Goal: Information Seeking & Learning: Learn about a topic

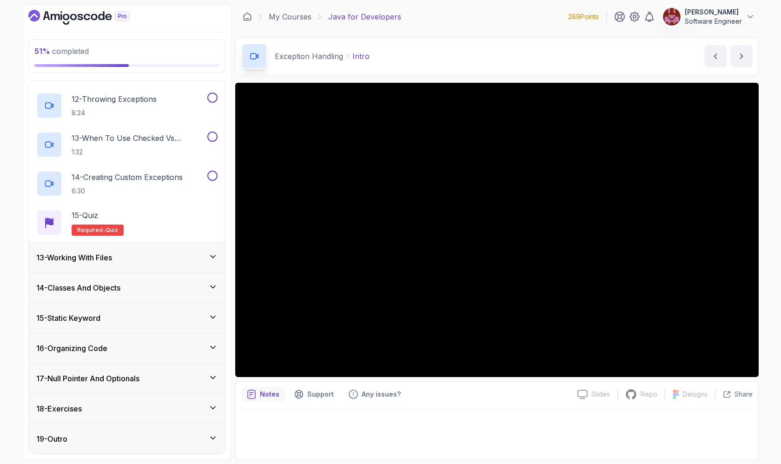
scroll to position [786, 0]
click at [153, 256] on div "13 - Working With Files" at bounding box center [126, 257] width 181 height 11
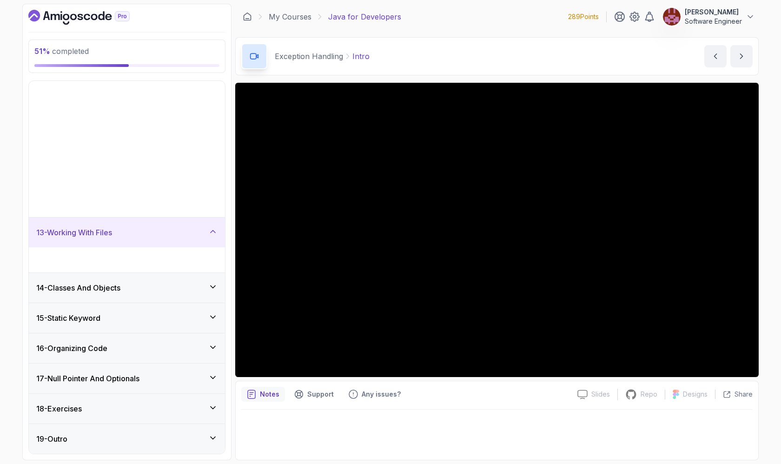
scroll to position [201, 0]
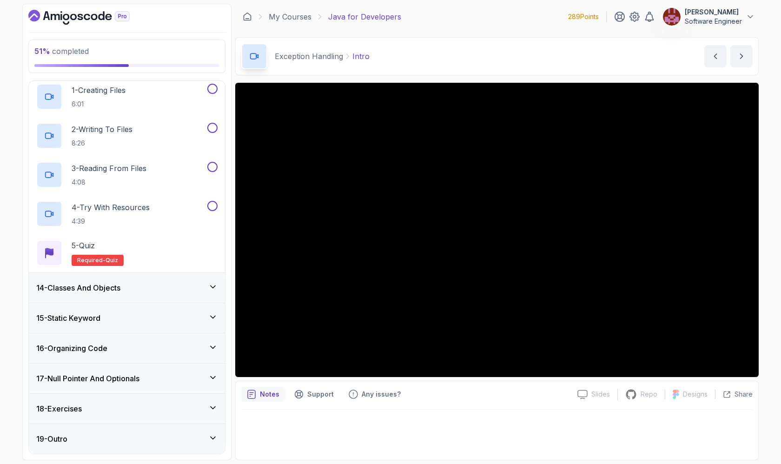
click at [147, 284] on div "14 - Classes And Objects" at bounding box center [126, 287] width 181 height 11
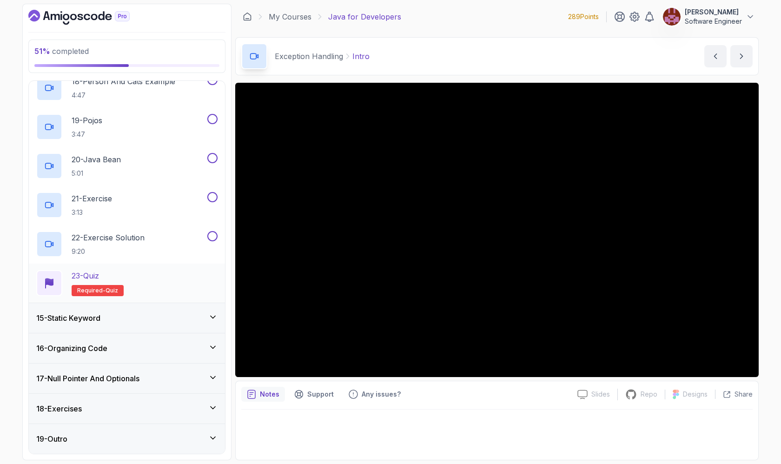
scroll to position [0, 0]
click at [144, 316] on div "15 - Static Keyword" at bounding box center [126, 317] width 181 height 11
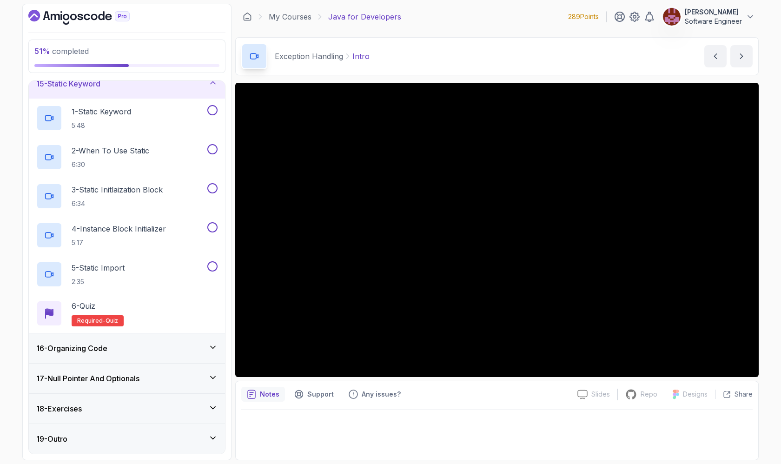
scroll to position [435, 0]
click at [143, 341] on div "16 - Organizing Code" at bounding box center [127, 348] width 196 height 30
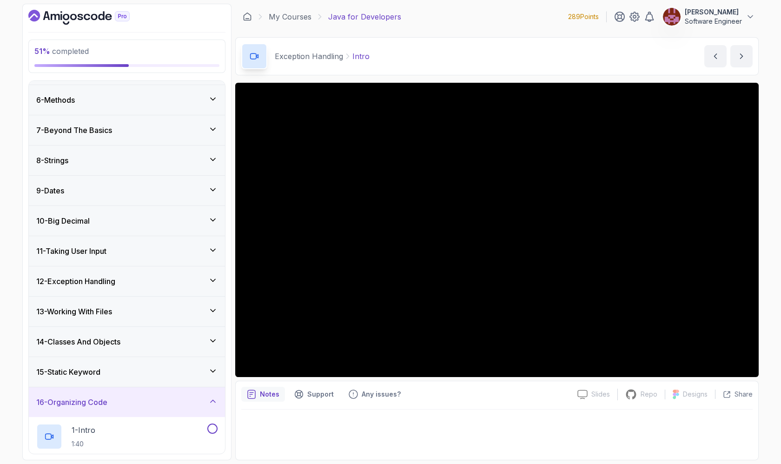
scroll to position [157, 0]
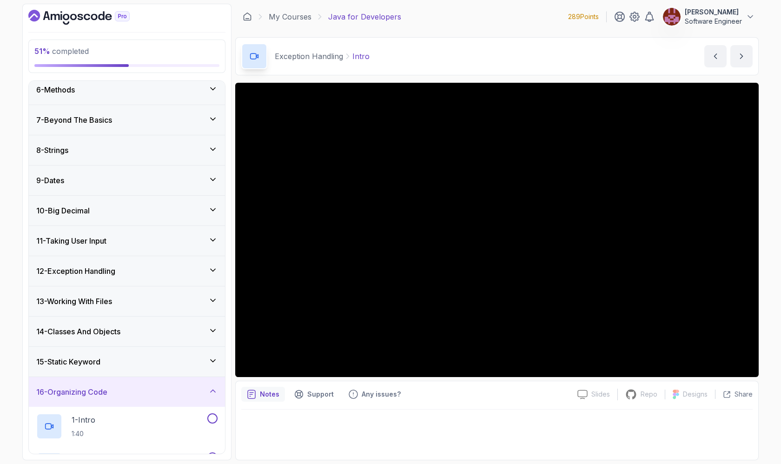
click at [138, 275] on div "12 - Exception Handling" at bounding box center [126, 270] width 181 height 11
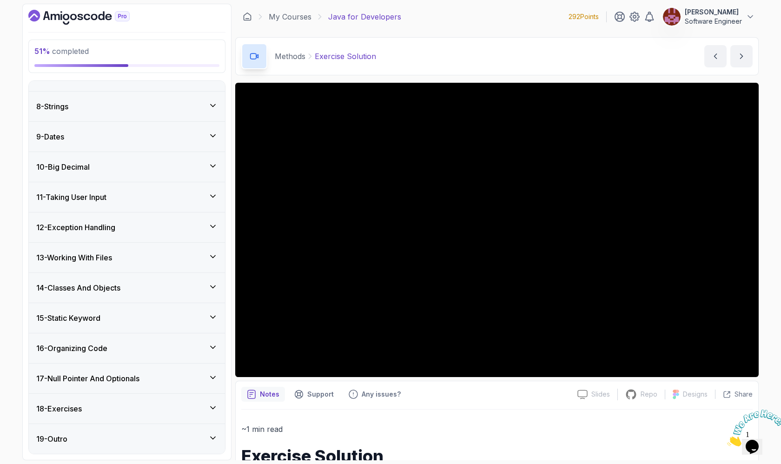
click at [131, 223] on div "12 - Exception Handling" at bounding box center [126, 227] width 181 height 11
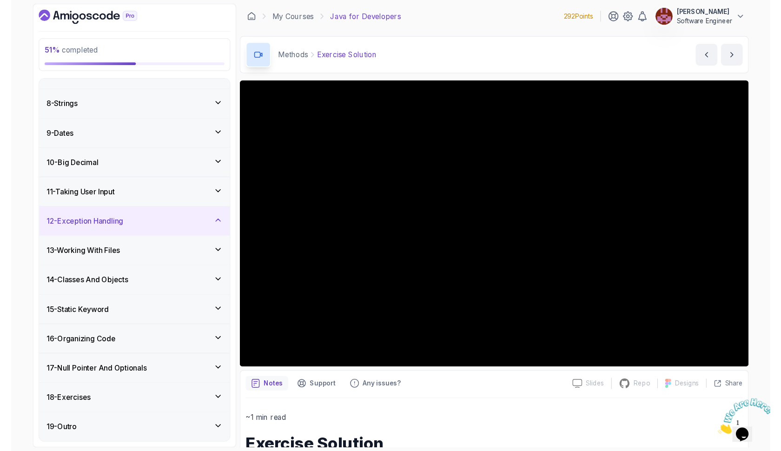
scroll to position [201, 0]
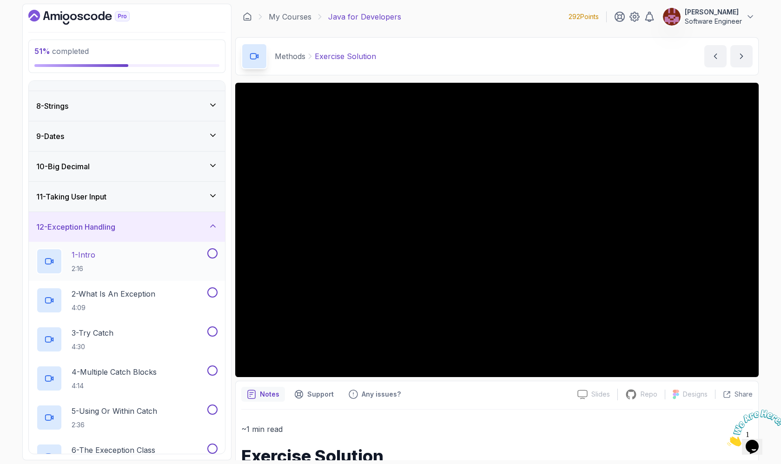
click at [125, 255] on div "1 - Intro 2:16" at bounding box center [120, 261] width 169 height 26
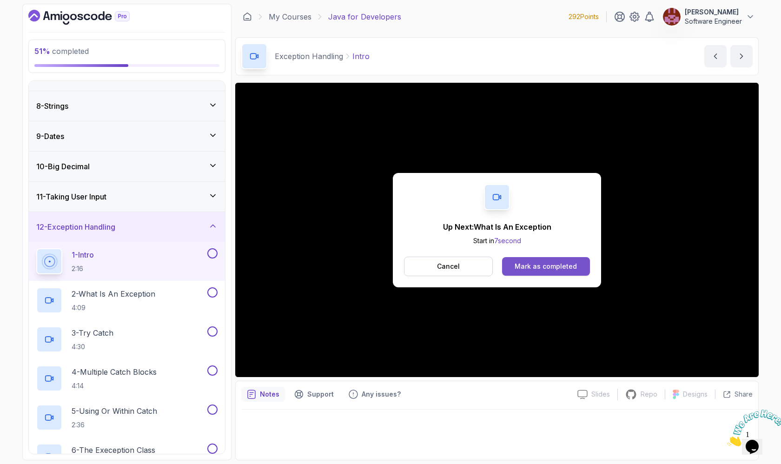
click at [538, 267] on div "Mark as completed" at bounding box center [545, 266] width 62 height 9
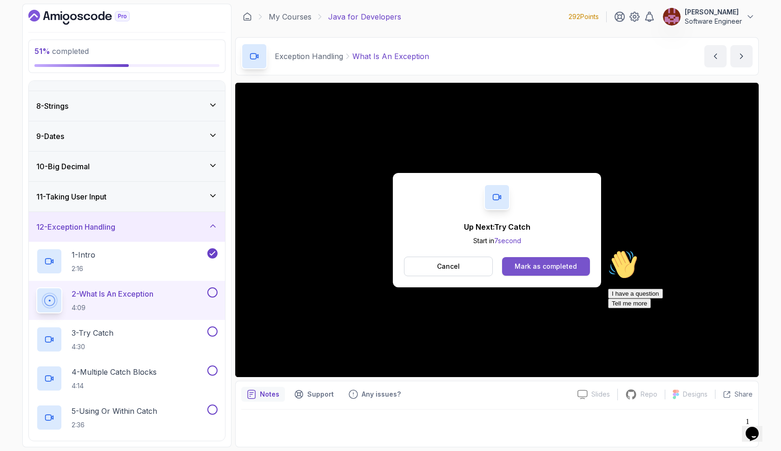
click at [521, 262] on div "Mark as completed" at bounding box center [545, 266] width 62 height 9
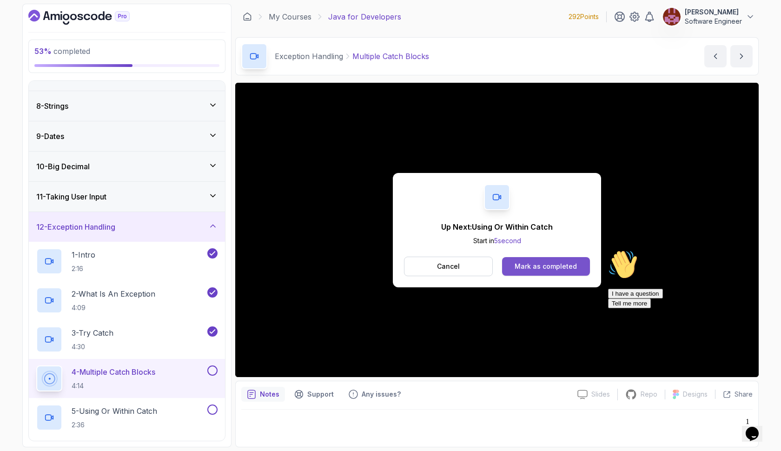
click at [571, 269] on div "Mark as completed" at bounding box center [545, 266] width 62 height 9
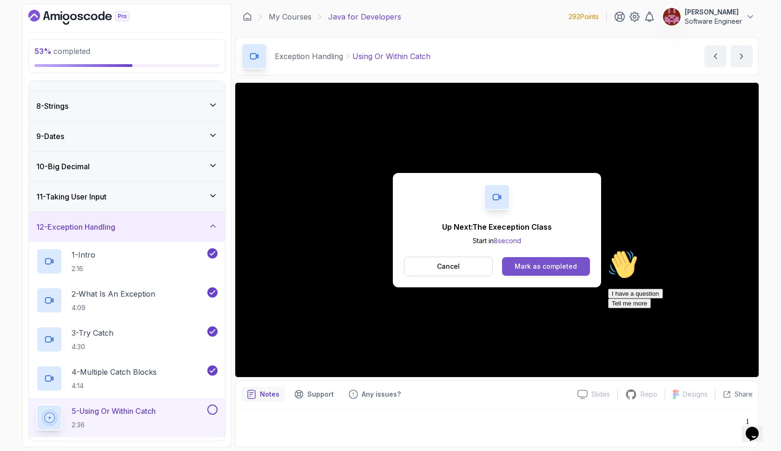
click at [557, 265] on div "Mark as completed" at bounding box center [545, 266] width 62 height 9
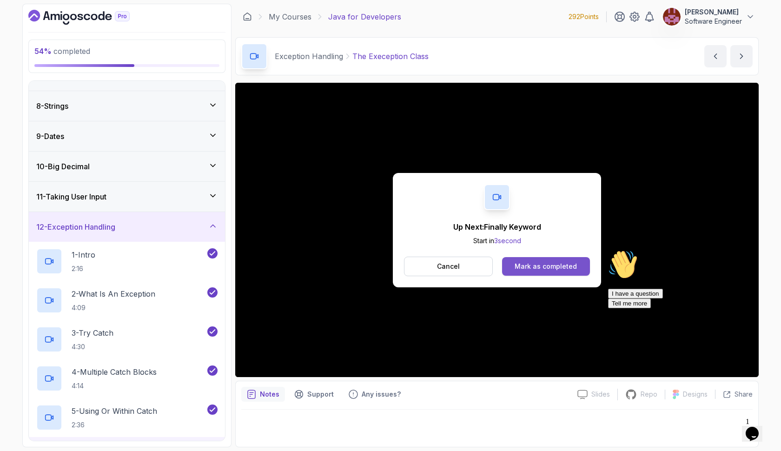
click at [539, 265] on div "Mark as completed" at bounding box center [545, 266] width 62 height 9
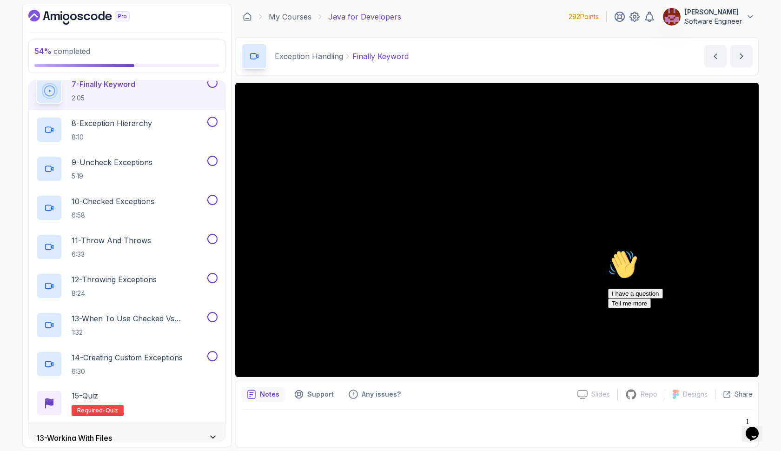
scroll to position [608, 0]
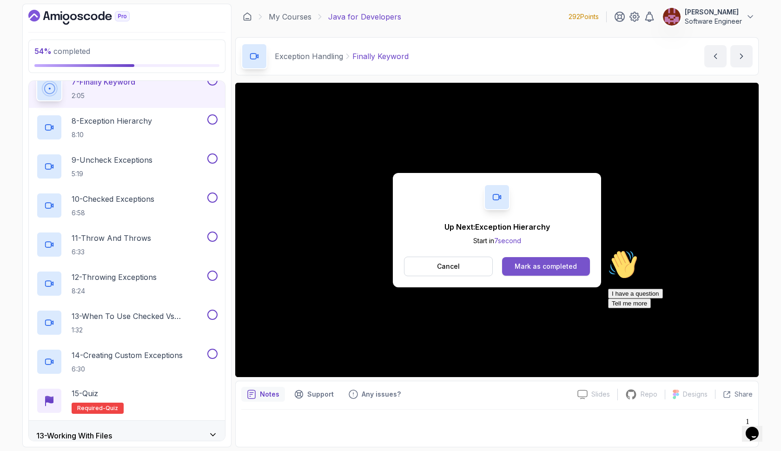
click at [534, 263] on div "Mark as completed" at bounding box center [545, 266] width 62 height 9
